Goal: Complete application form

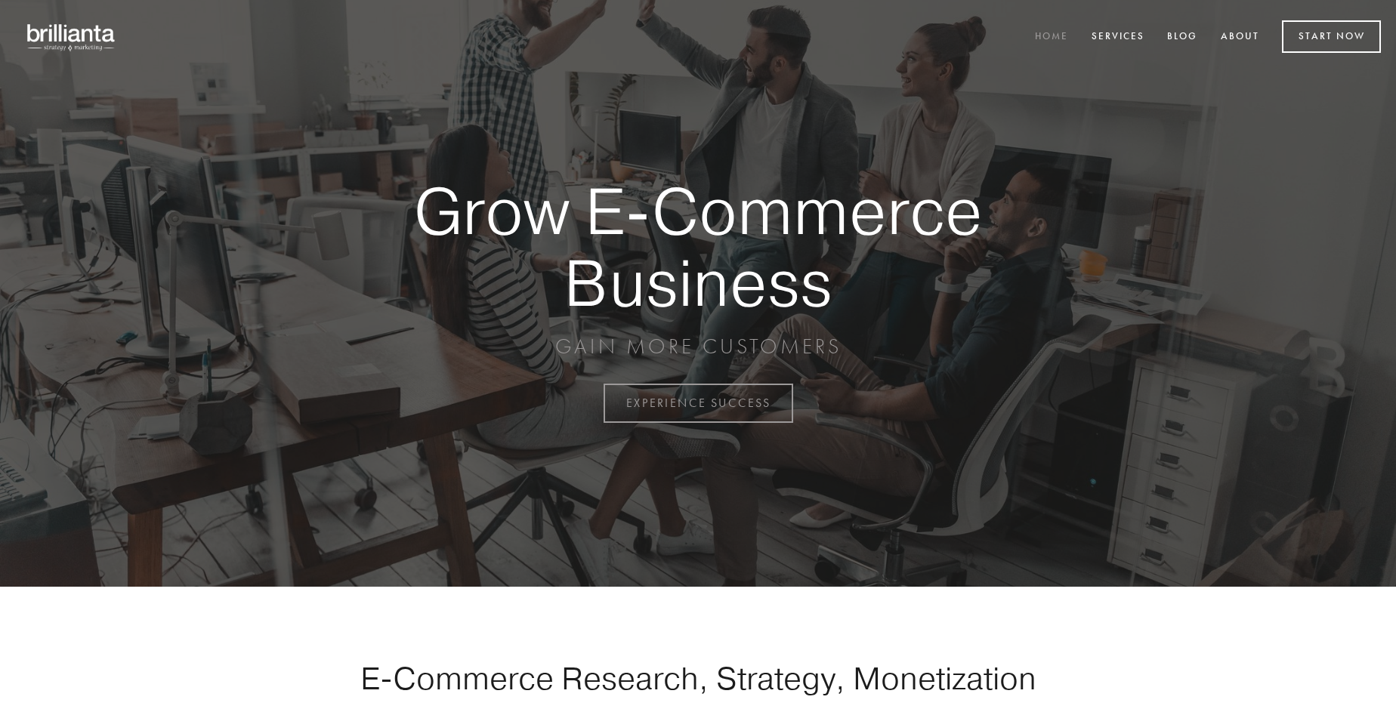
scroll to position [3960, 0]
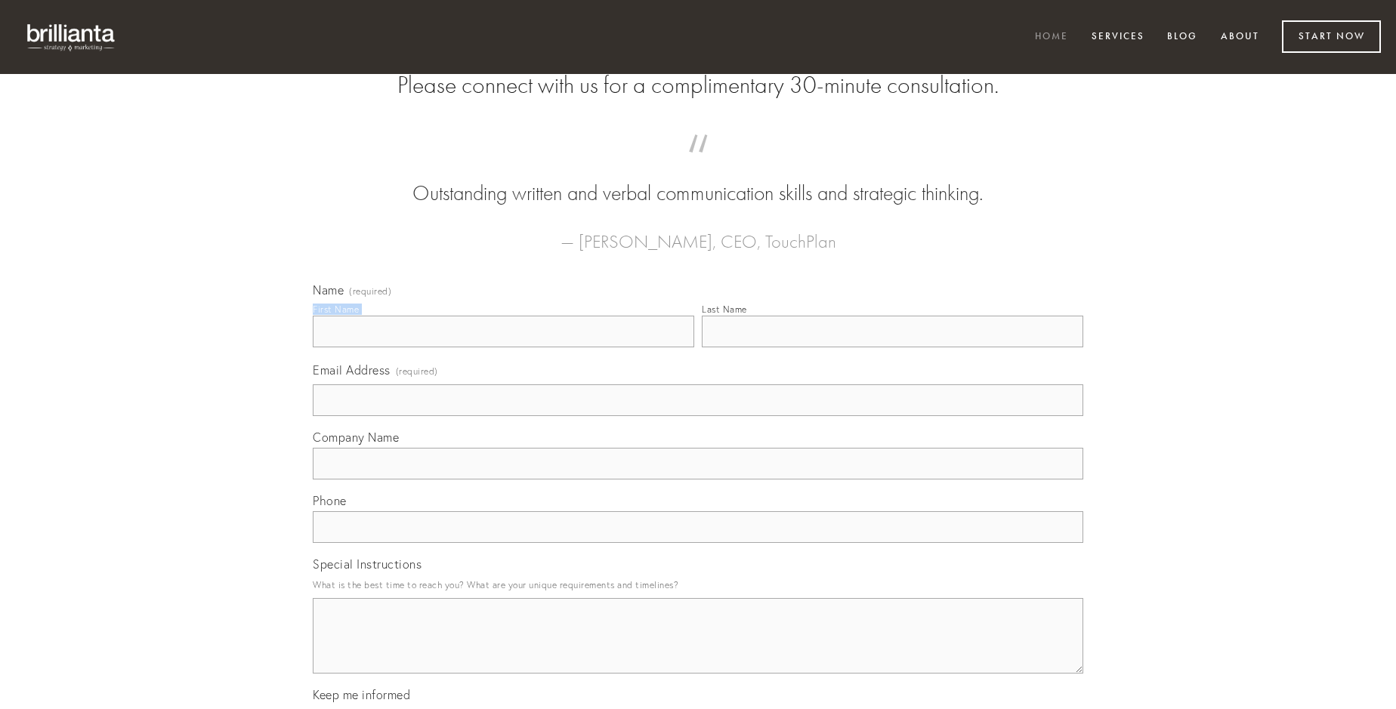
type input "[PERSON_NAME]"
click at [892, 348] on input "Last Name" at bounding box center [893, 332] width 382 height 32
type input "[PERSON_NAME]"
click at [698, 416] on input "Email Address (required)" at bounding box center [698, 401] width 771 height 32
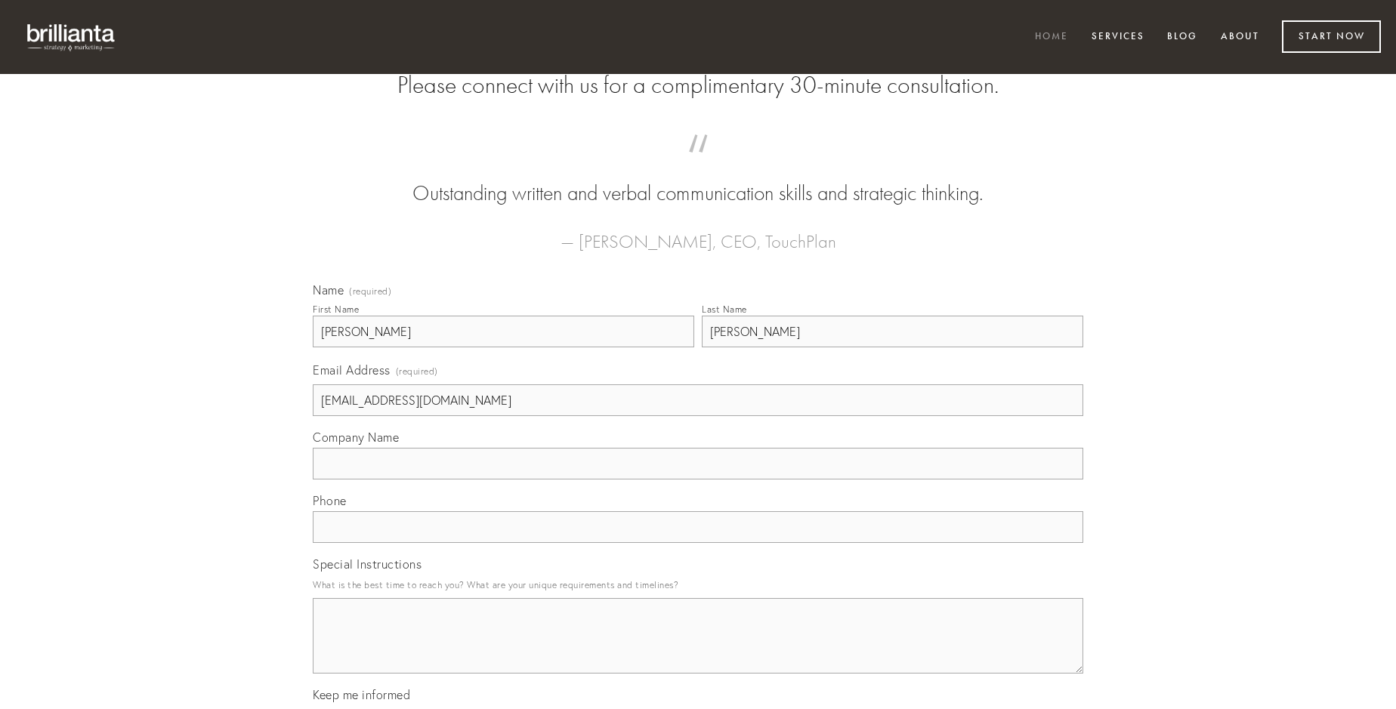
type input "[EMAIL_ADDRESS][DOMAIN_NAME]"
click at [698, 480] on input "Company Name" at bounding box center [698, 464] width 771 height 32
type input "vilicus"
click at [698, 543] on input "text" at bounding box center [698, 527] width 771 height 32
click at [698, 650] on textarea "Special Instructions" at bounding box center [698, 636] width 771 height 76
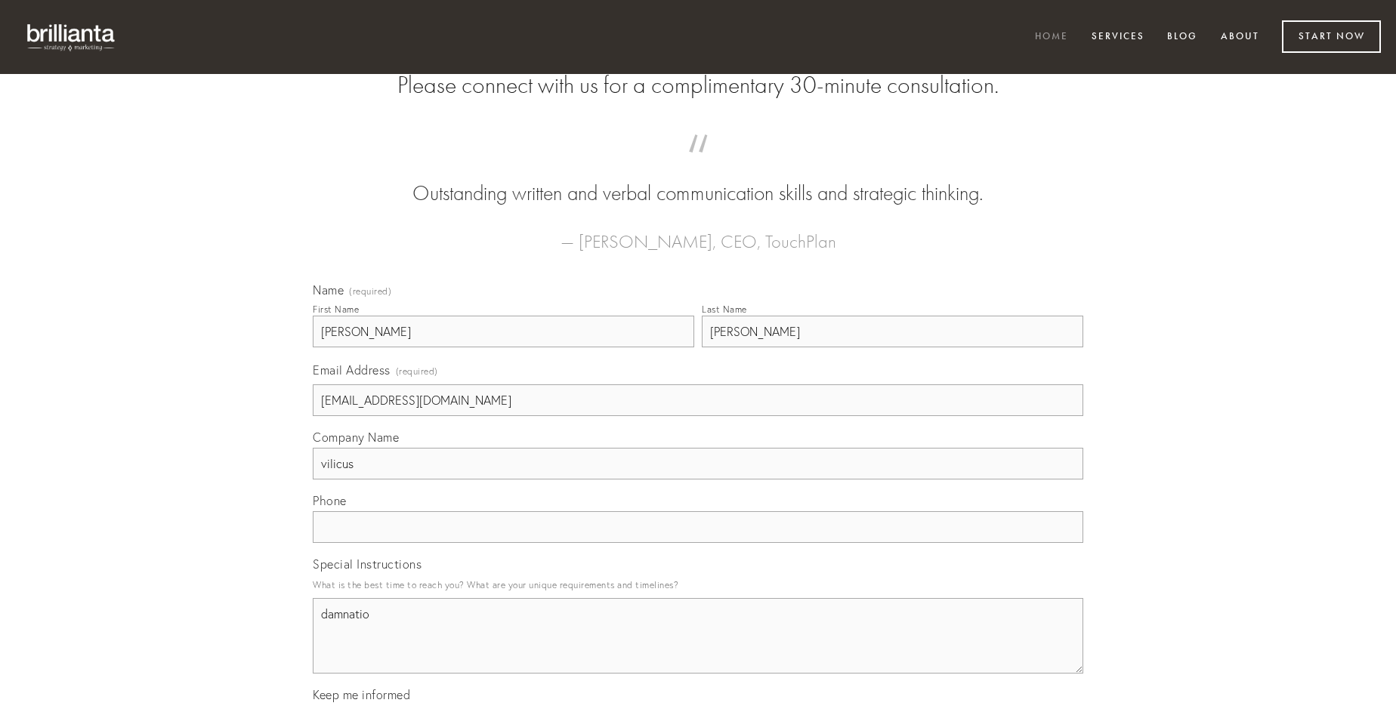
type textarea "damnatio"
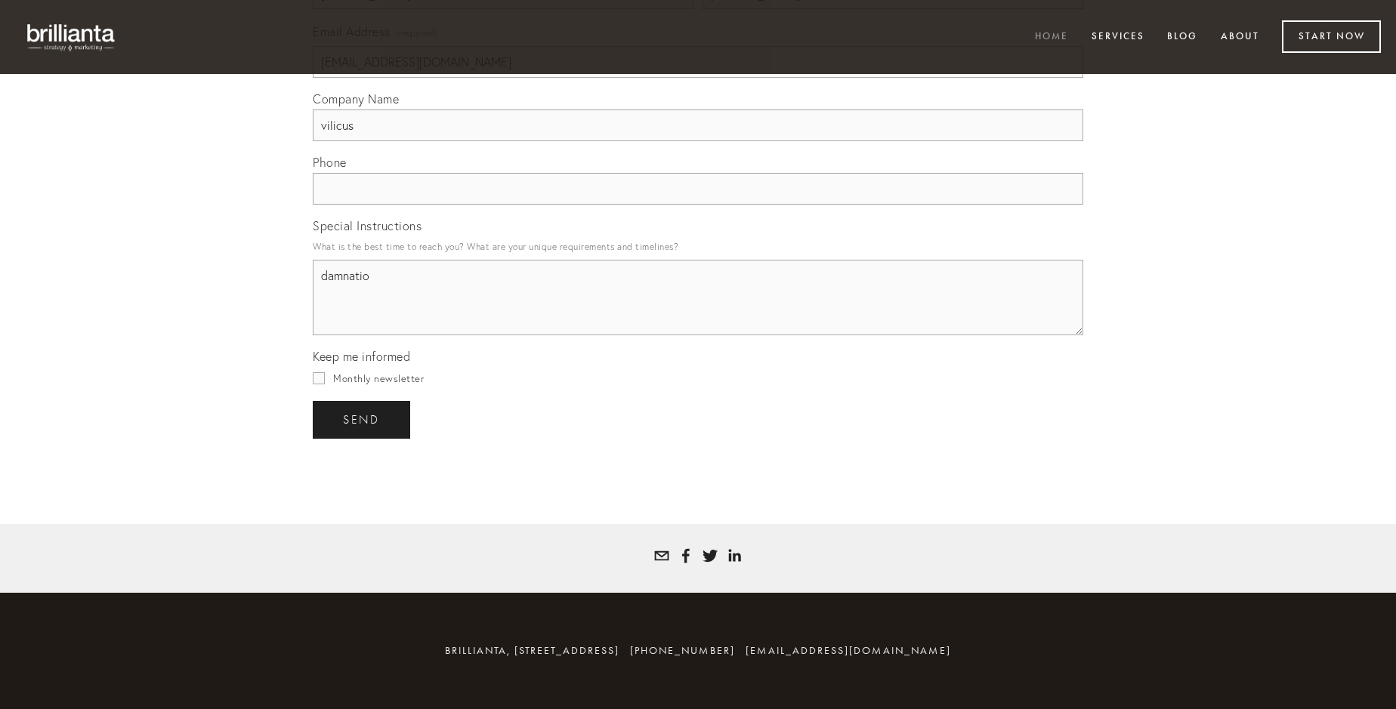
click at [363, 419] on span "send" at bounding box center [361, 420] width 37 height 14
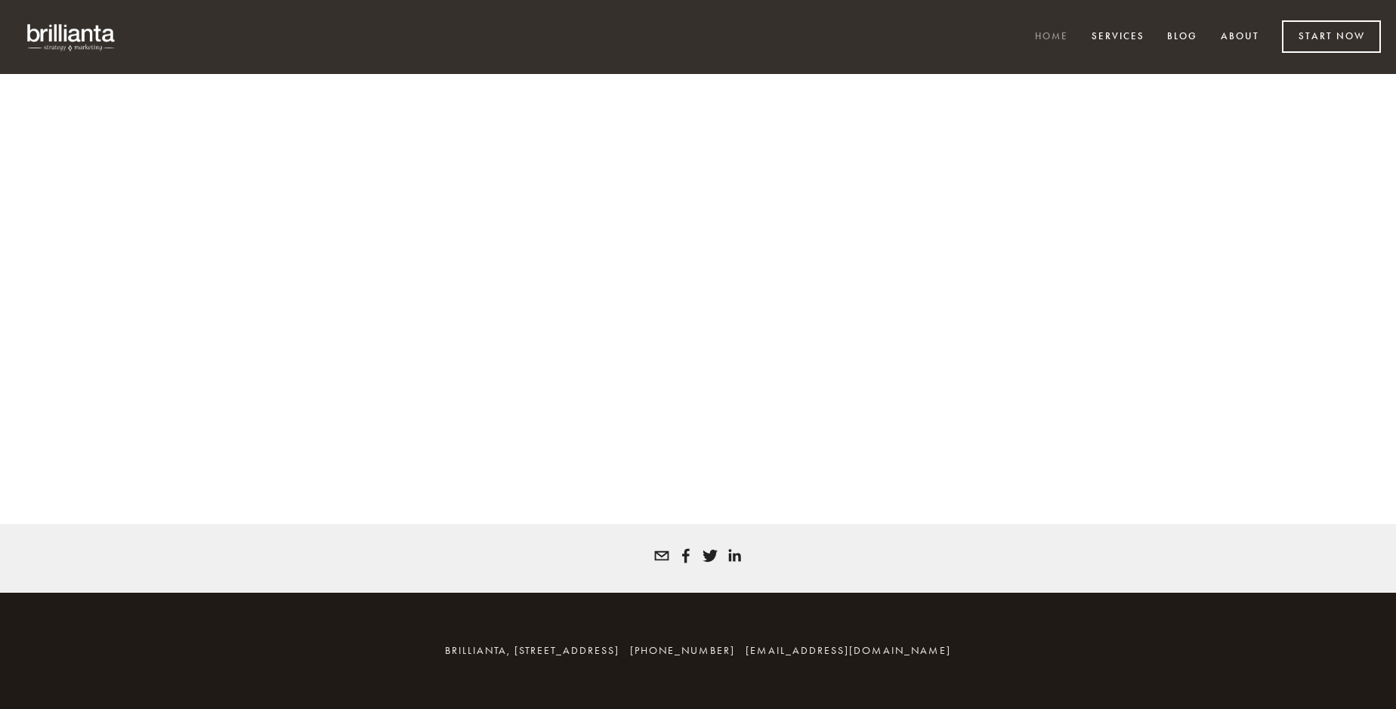
scroll to position [3940, 0]
